Goal: Task Accomplishment & Management: Manage account settings

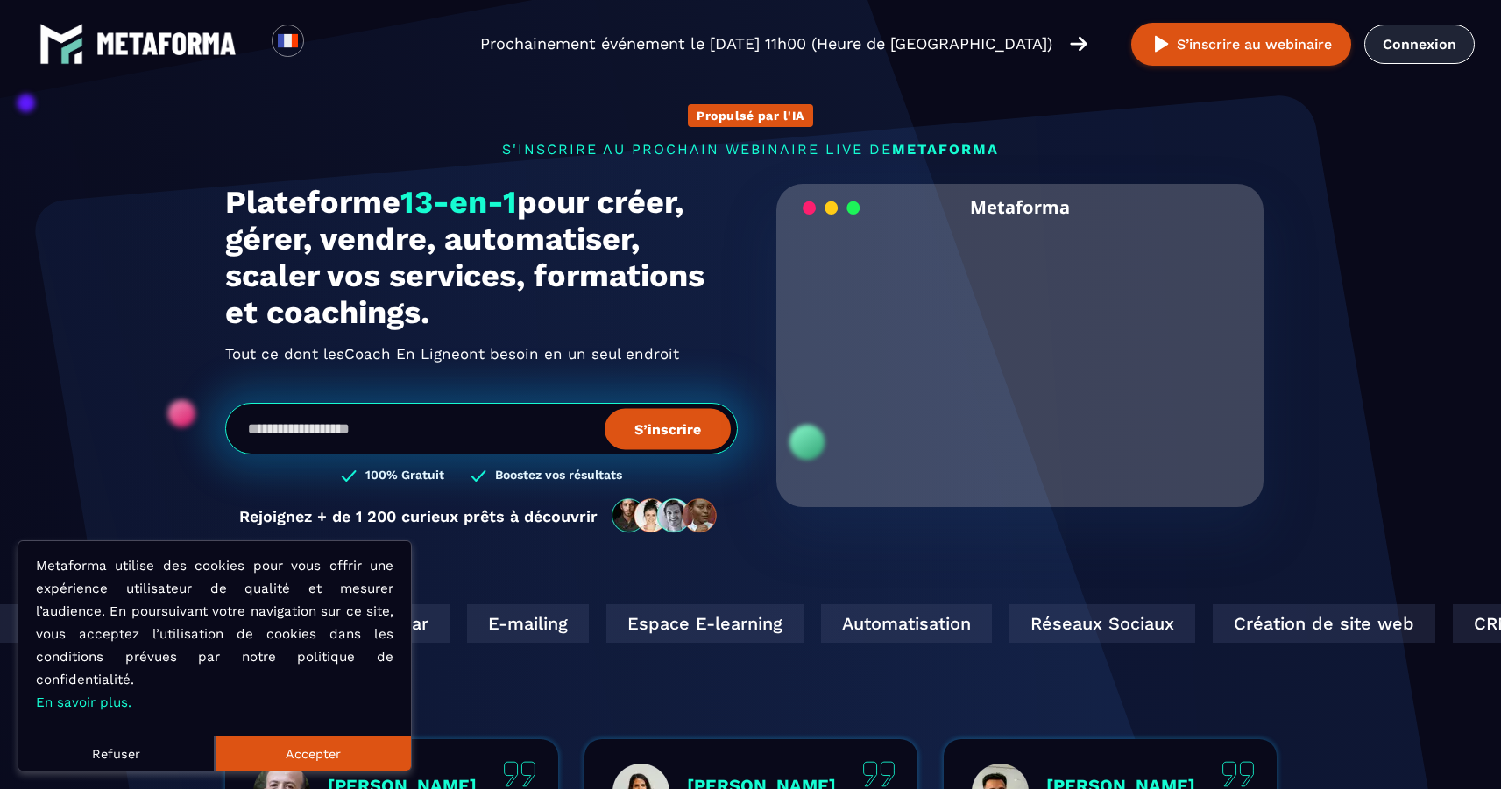
click at [1400, 39] on link "Connexion" at bounding box center [1419, 44] width 110 height 39
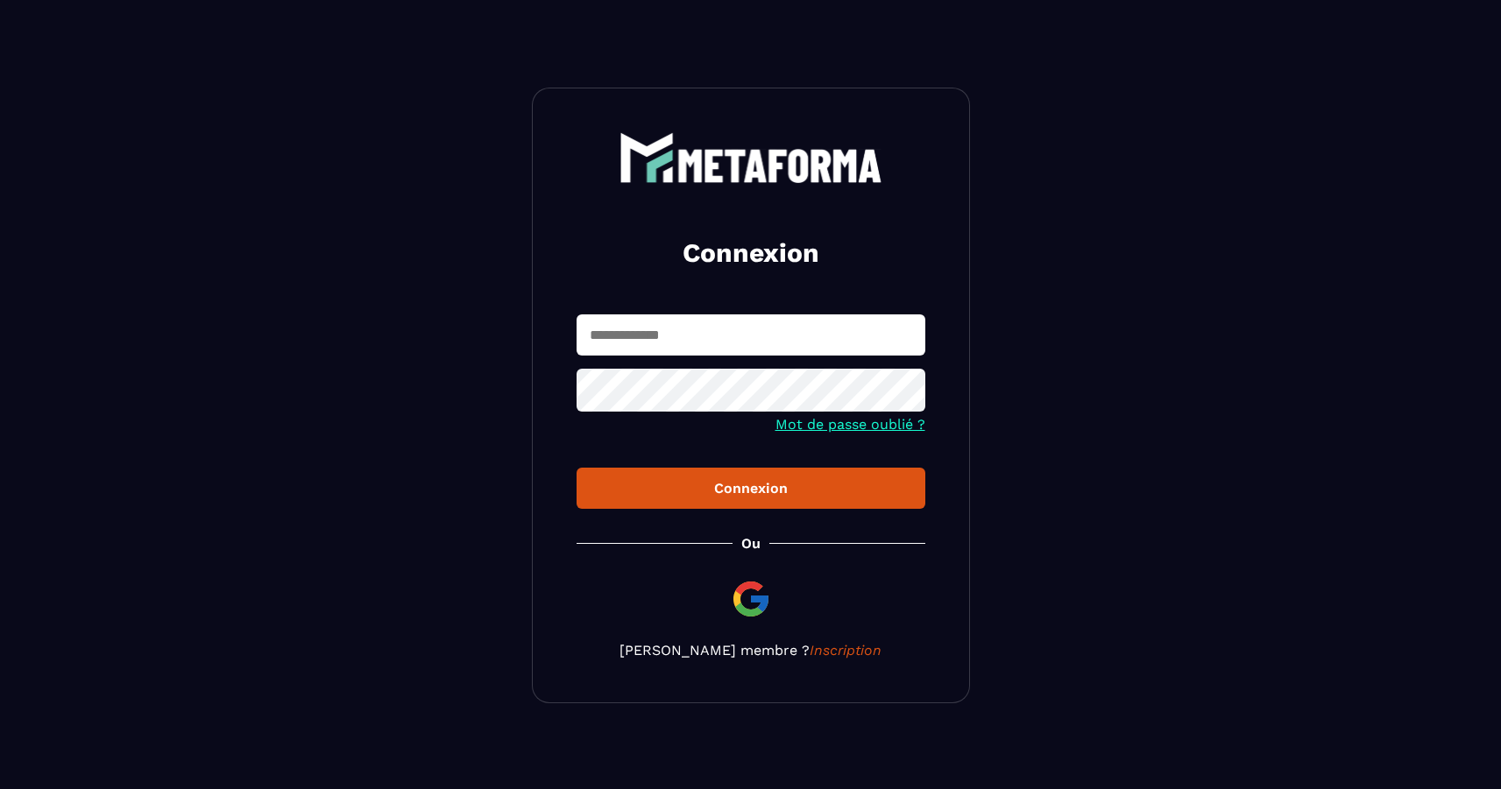
click at [775, 331] on input "text" at bounding box center [750, 335] width 349 height 41
type input "**********"
click at [905, 393] on icon at bounding box center [905, 393] width 19 height 16
click at [905, 393] on icon at bounding box center [905, 391] width 19 height 13
click at [823, 487] on div "Connexion" at bounding box center [750, 488] width 321 height 17
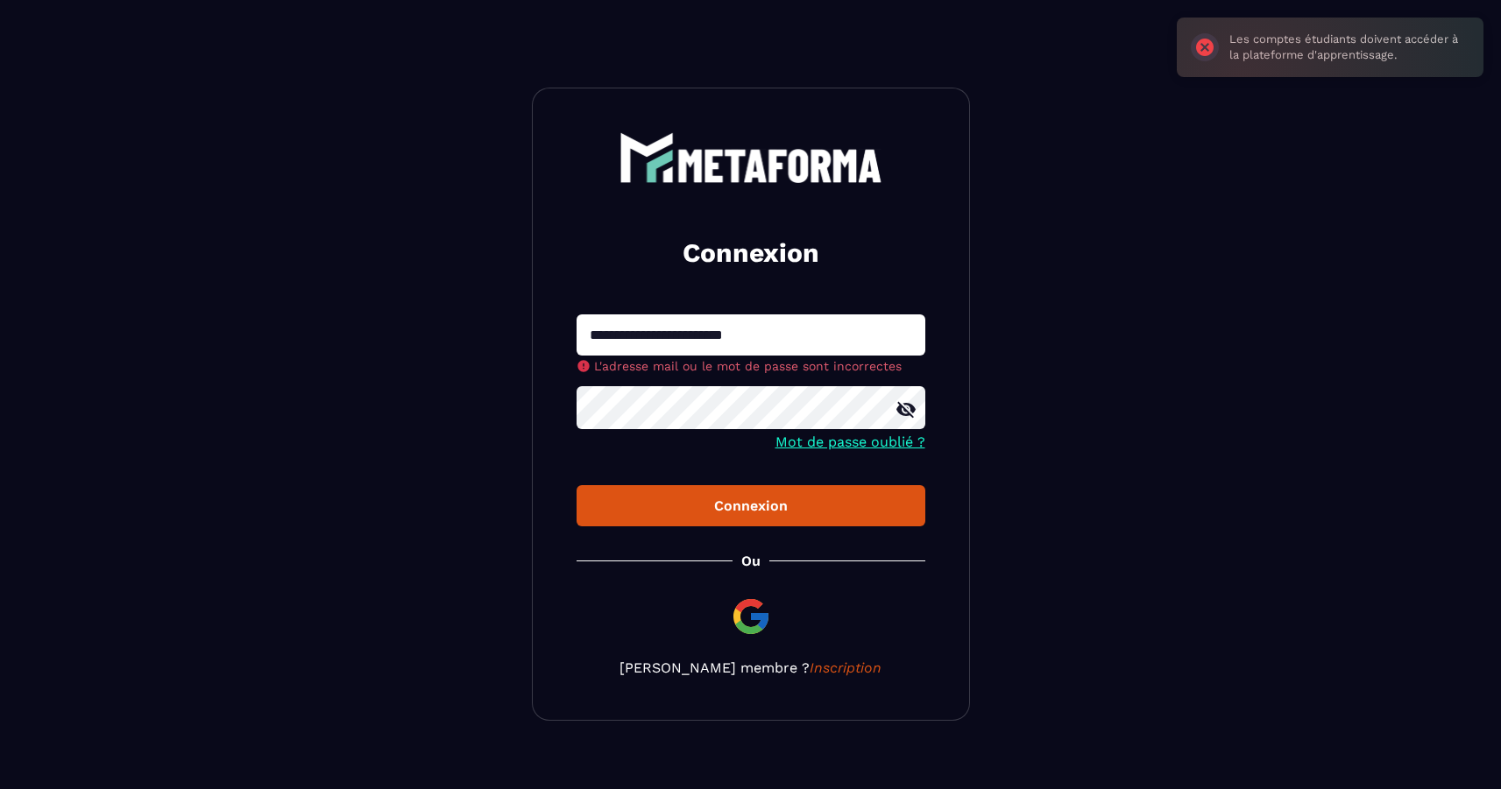
click at [821, 498] on button "Connexion" at bounding box center [750, 505] width 349 height 41
